Goal: Task Accomplishment & Management: Use online tool/utility

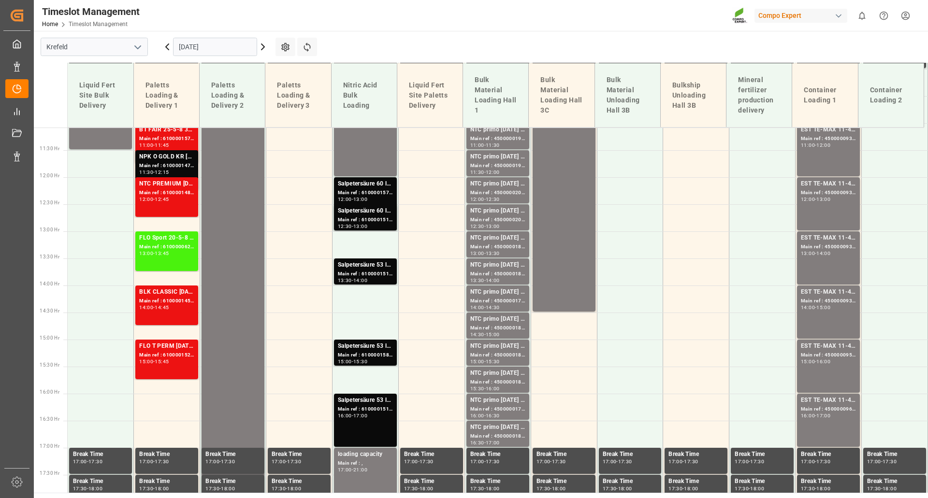
scroll to position [397, 0]
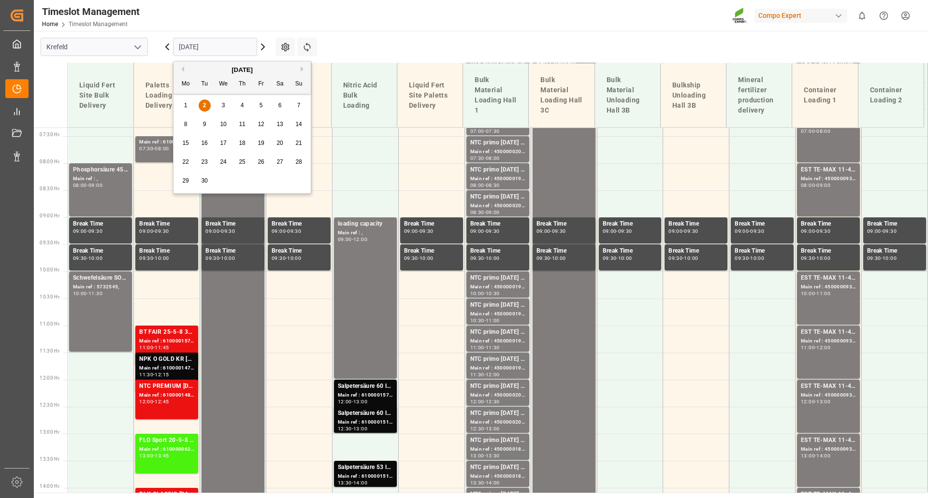
click at [229, 49] on input "[DATE]" at bounding box center [215, 47] width 84 height 18
click at [222, 105] on span "3" at bounding box center [223, 105] width 3 height 7
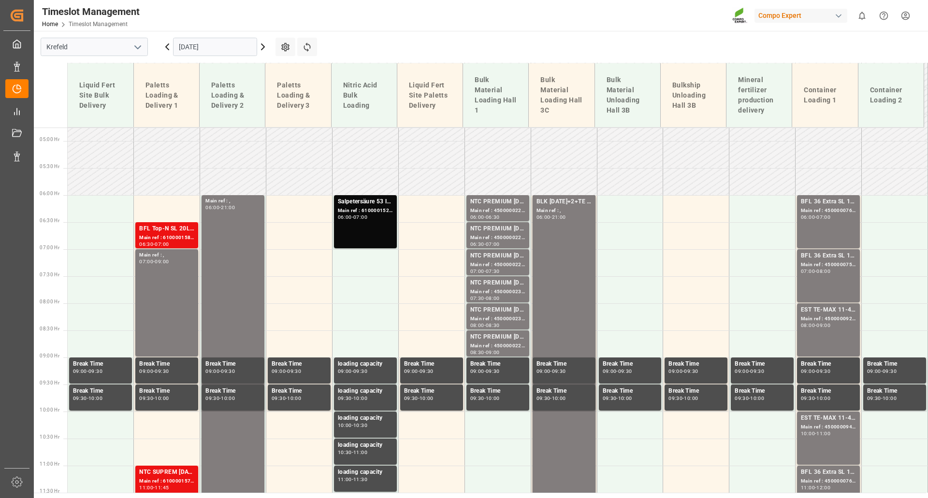
scroll to position [210, 0]
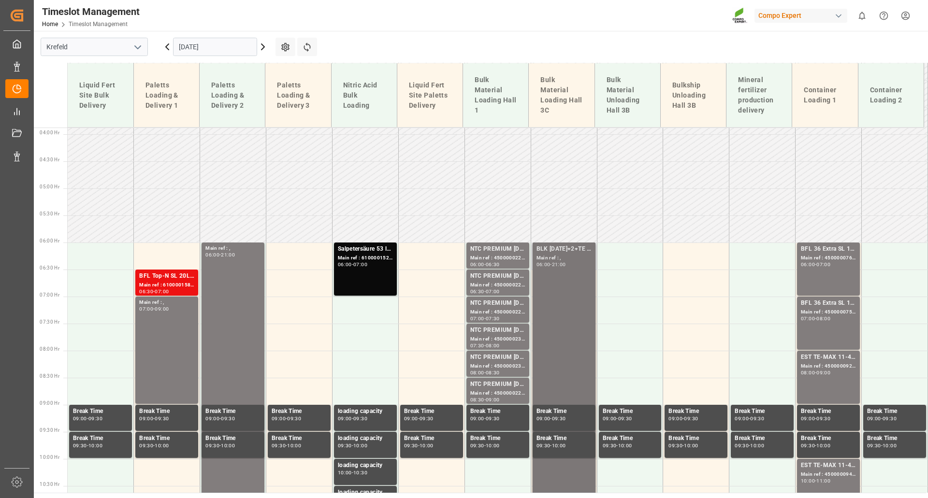
click at [537, 251] on div "BLK [DATE]+2+TE (GW) BULK" at bounding box center [564, 250] width 55 height 10
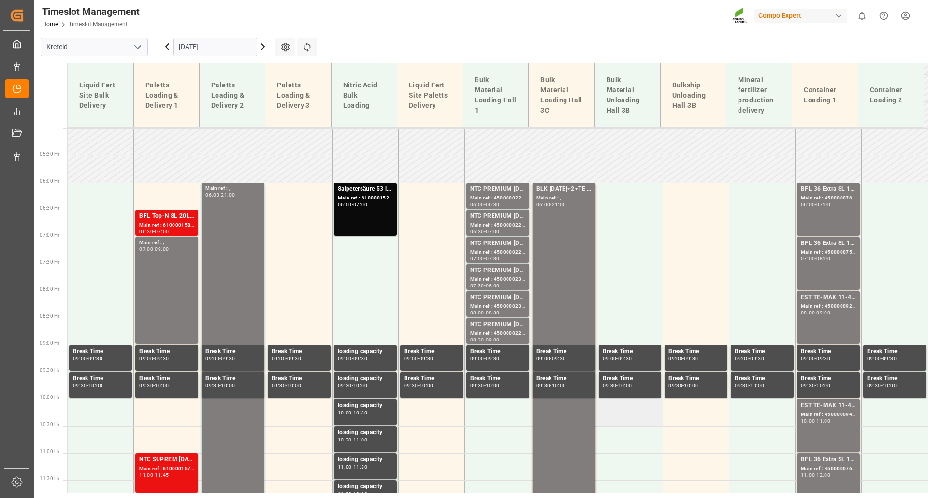
scroll to position [290, 0]
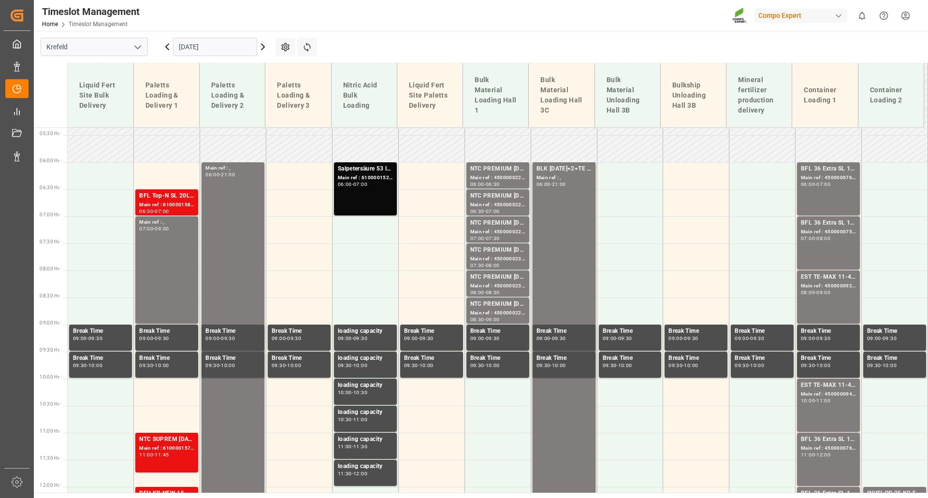
click at [213, 37] on div "[DATE]" at bounding box center [215, 47] width 121 height 32
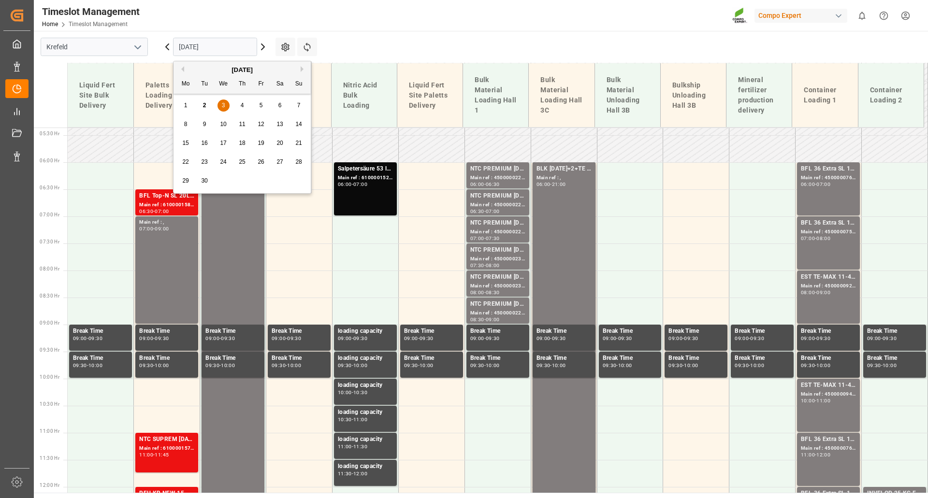
click at [221, 46] on input "[DATE]" at bounding box center [215, 47] width 84 height 18
click at [184, 123] on span "8" at bounding box center [185, 124] width 3 height 7
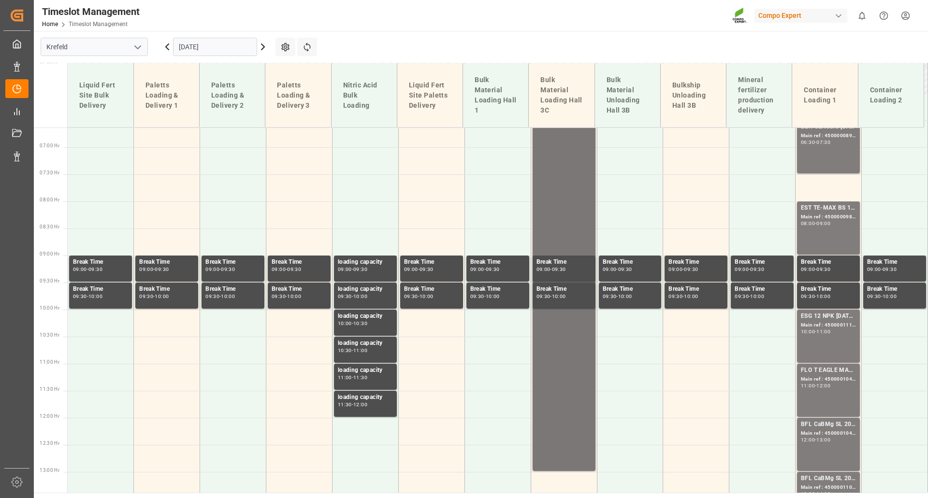
scroll to position [167, 0]
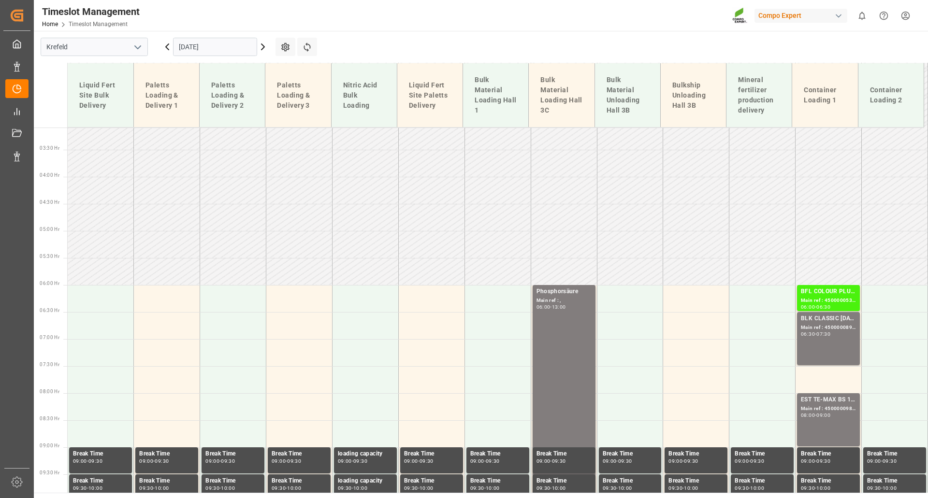
drag, startPoint x: 215, startPoint y: 41, endPoint x: 215, endPoint y: 50, distance: 8.7
click at [215, 42] on input "[DATE]" at bounding box center [215, 47] width 84 height 18
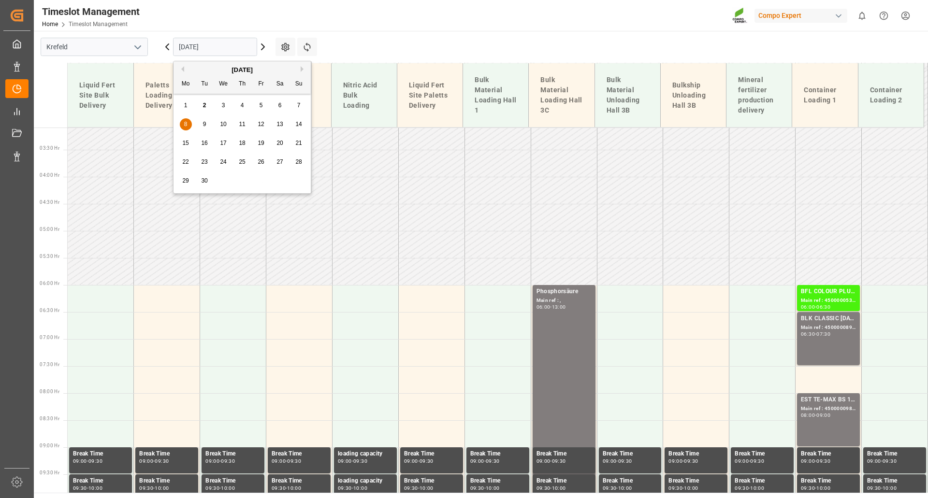
click at [244, 108] on div "4" at bounding box center [242, 106] width 12 height 12
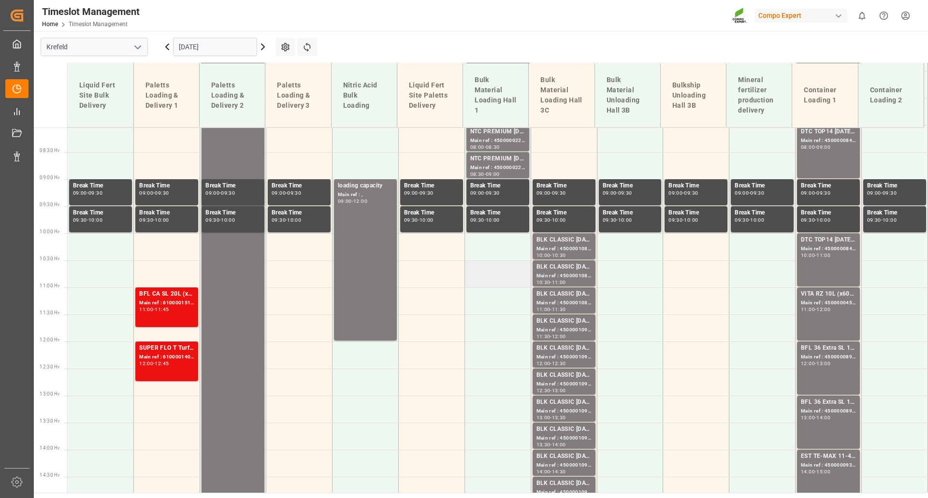
scroll to position [457, 0]
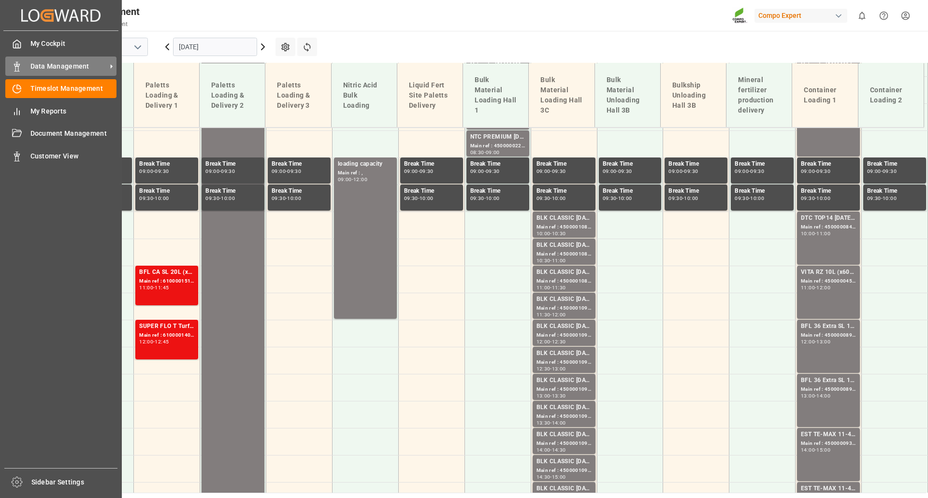
click at [61, 69] on span "Data Management" at bounding box center [68, 66] width 76 height 10
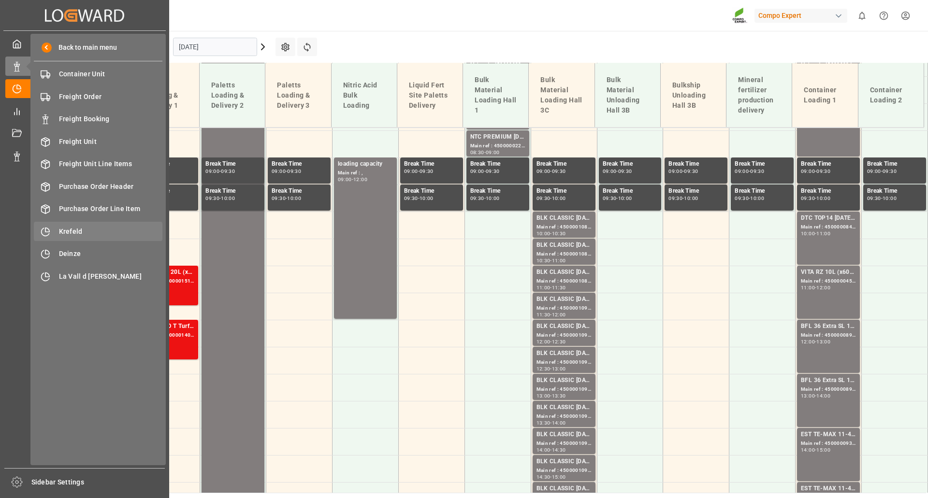
click at [75, 232] on span "Krefeld" at bounding box center [111, 232] width 104 height 10
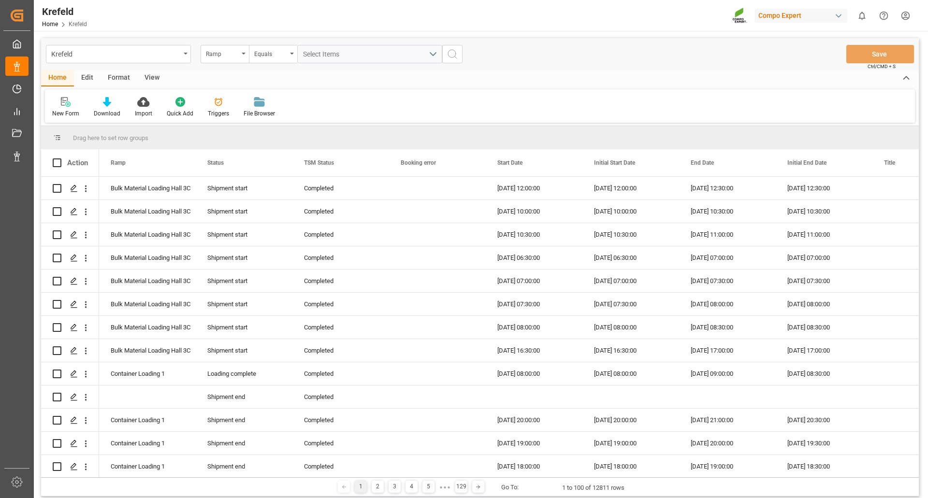
click at [155, 73] on div "View" at bounding box center [151, 78] width 29 height 16
click at [116, 75] on div "Format" at bounding box center [119, 78] width 37 height 16
click at [62, 108] on div "Filter Rows" at bounding box center [66, 107] width 43 height 21
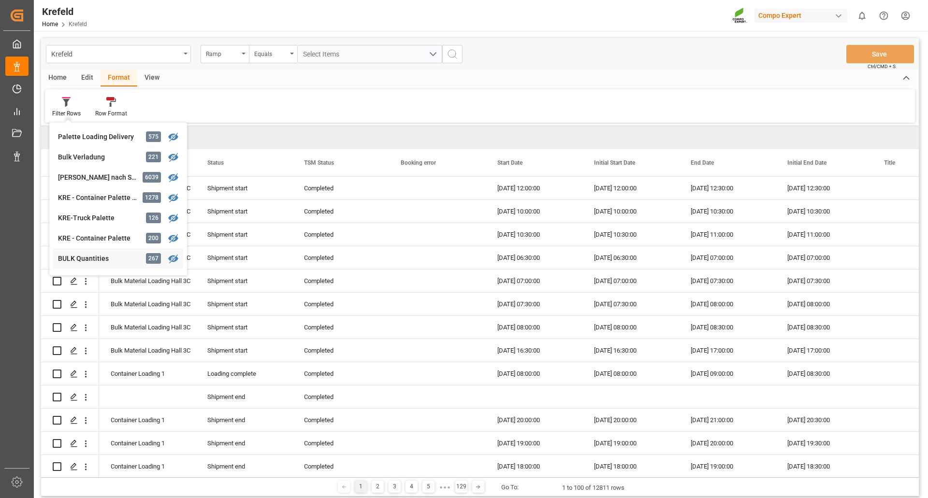
click at [83, 264] on div "Krefeld Ramp Equals Select Items Save Ctrl/CMD + S Home Edit Format View Filter…" at bounding box center [480, 267] width 878 height 459
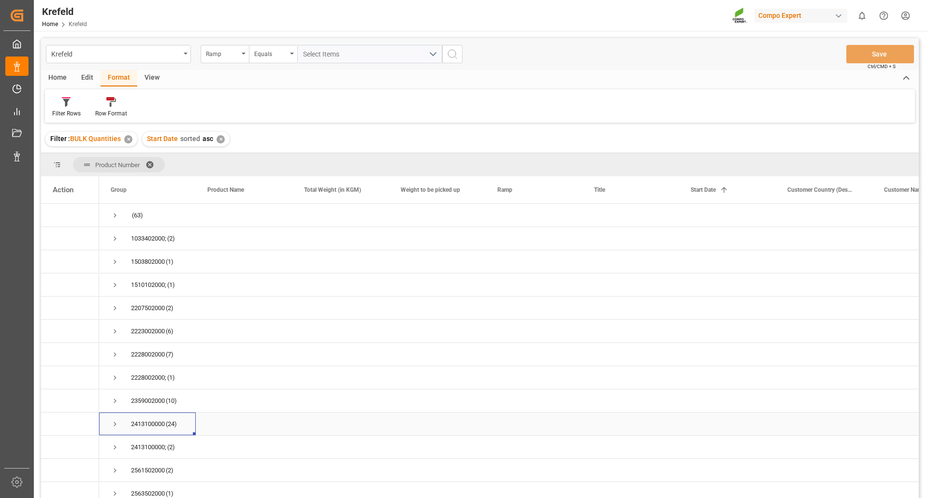
click at [116, 424] on span "Press SPACE to select this row." at bounding box center [115, 424] width 9 height 9
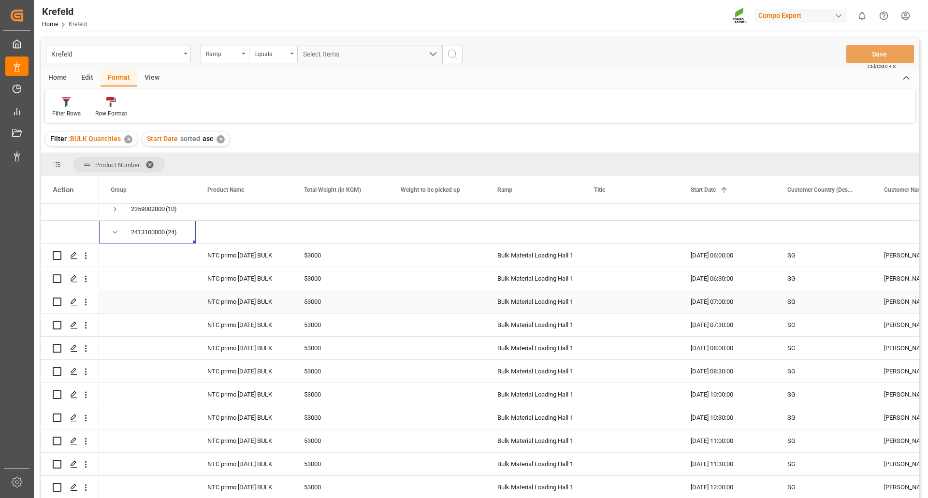
scroll to position [193, 0]
click at [114, 231] on span "Press SPACE to select this row." at bounding box center [115, 231] width 9 height 9
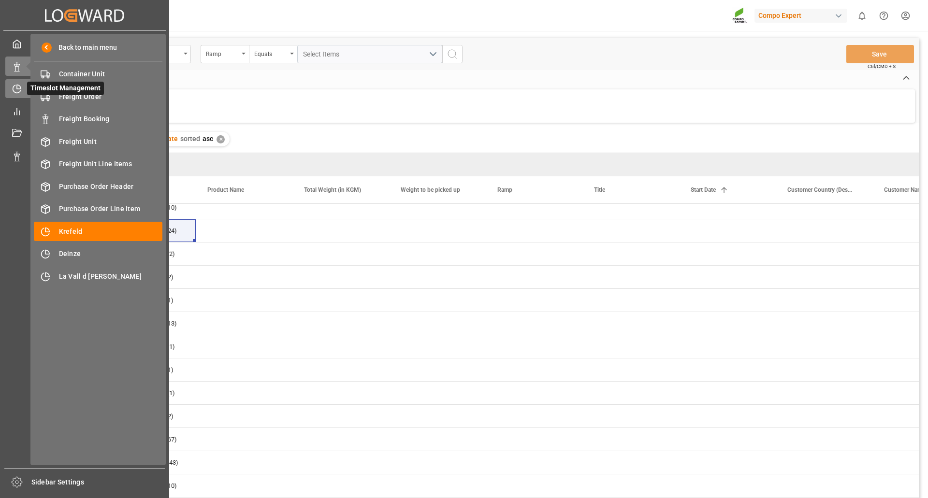
click at [14, 89] on icon at bounding box center [17, 89] width 10 height 10
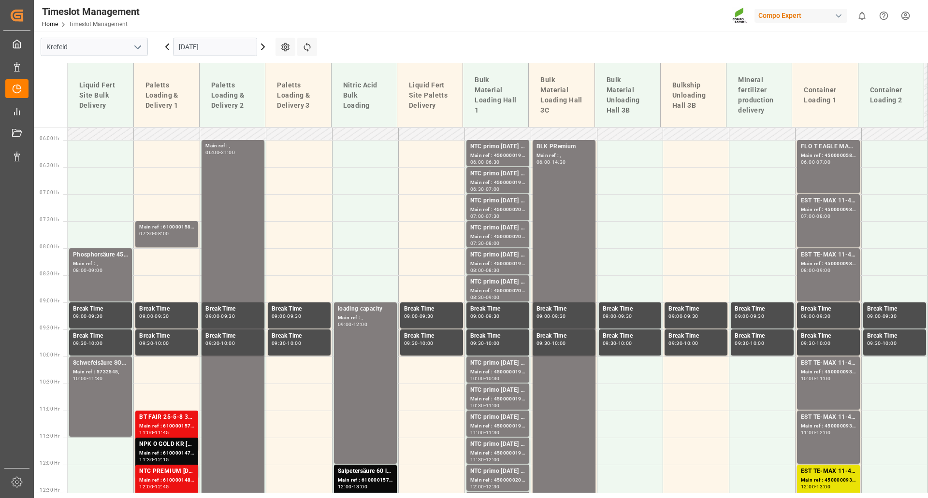
scroll to position [264, 0]
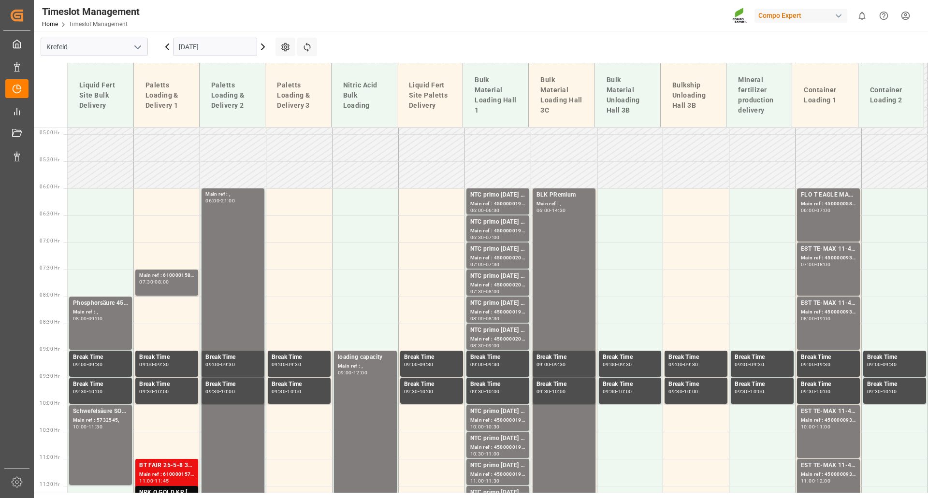
drag, startPoint x: 164, startPoint y: 48, endPoint x: 260, endPoint y: 82, distance: 101.5
click at [164, 48] on icon at bounding box center [167, 47] width 12 height 12
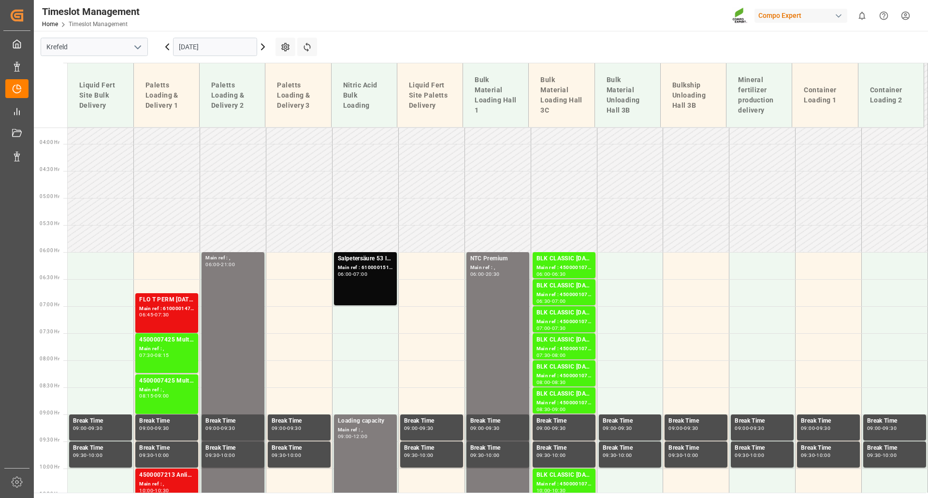
scroll to position [167, 0]
